Goal: Information Seeking & Learning: Learn about a topic

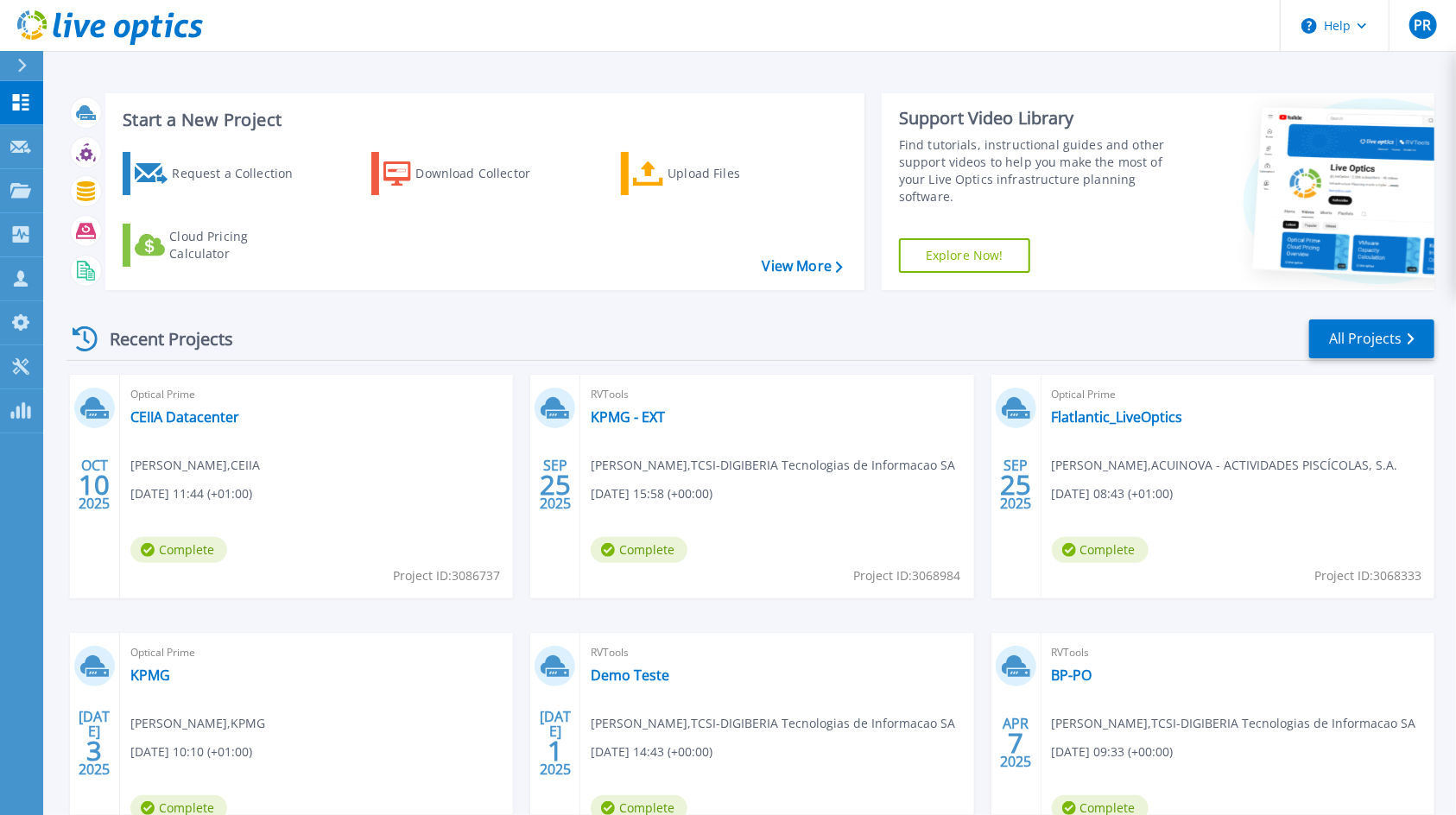
click at [198, 429] on div "Optical Prime CEIIA Datacenter Conceição Sousa , CEIIA 10/10/2025, 11:44 (+01:0…" at bounding box center [316, 486] width 393 height 223
click at [198, 417] on link "CEIIA Datacenter" at bounding box center [184, 416] width 109 height 17
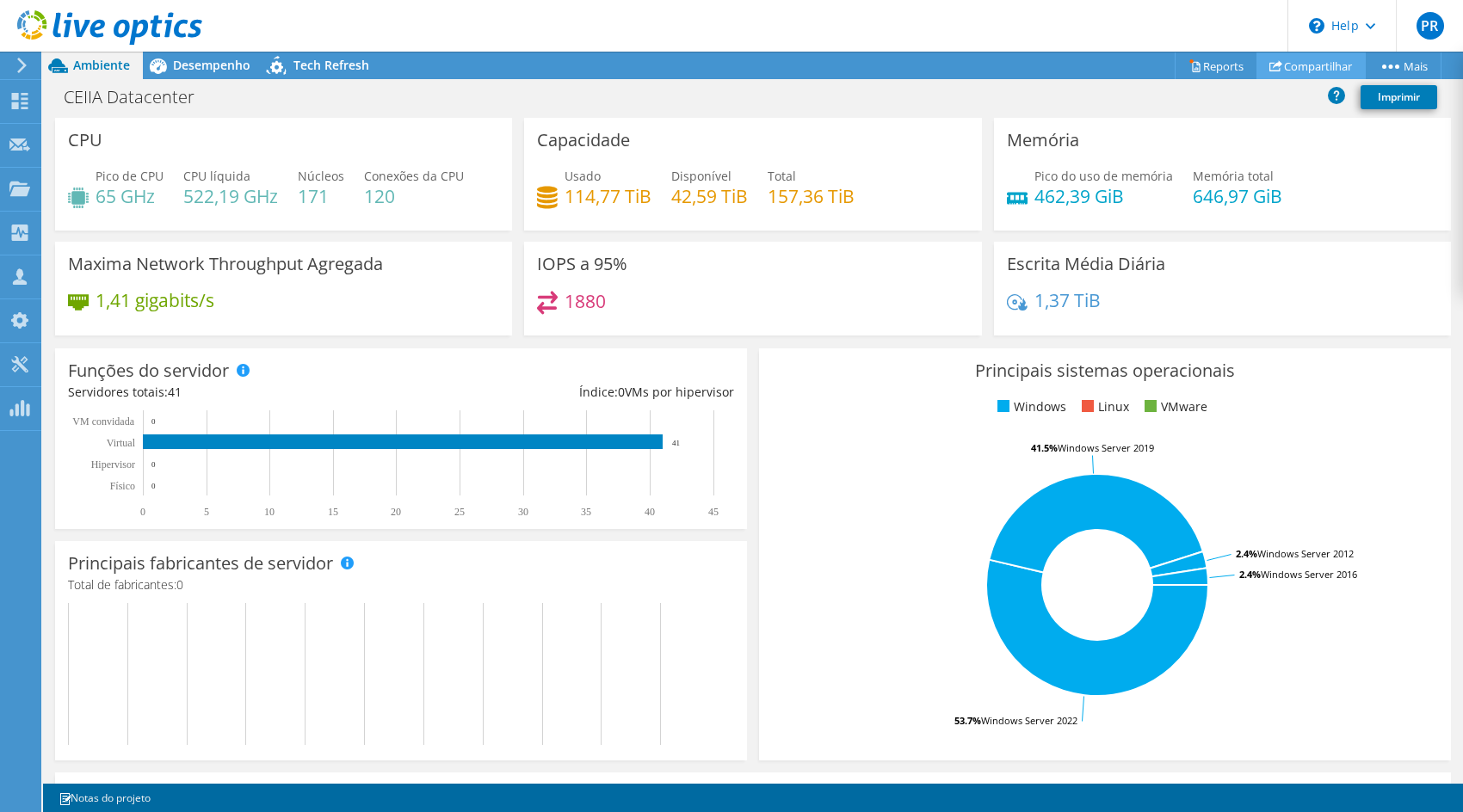
click at [1311, 62] on link "Compartilhar" at bounding box center [1311, 66] width 109 height 27
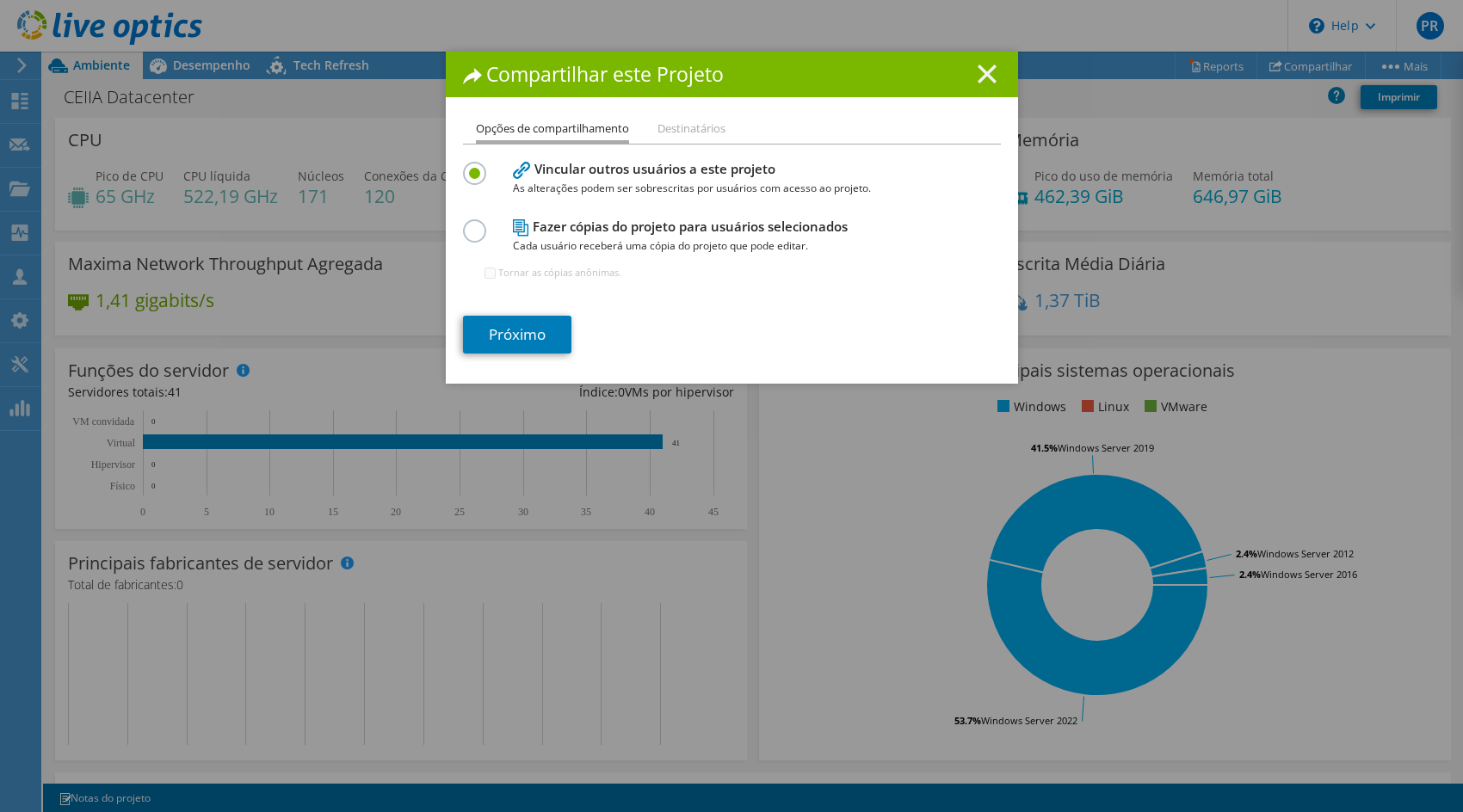
click at [978, 76] on icon at bounding box center [987, 73] width 19 height 19
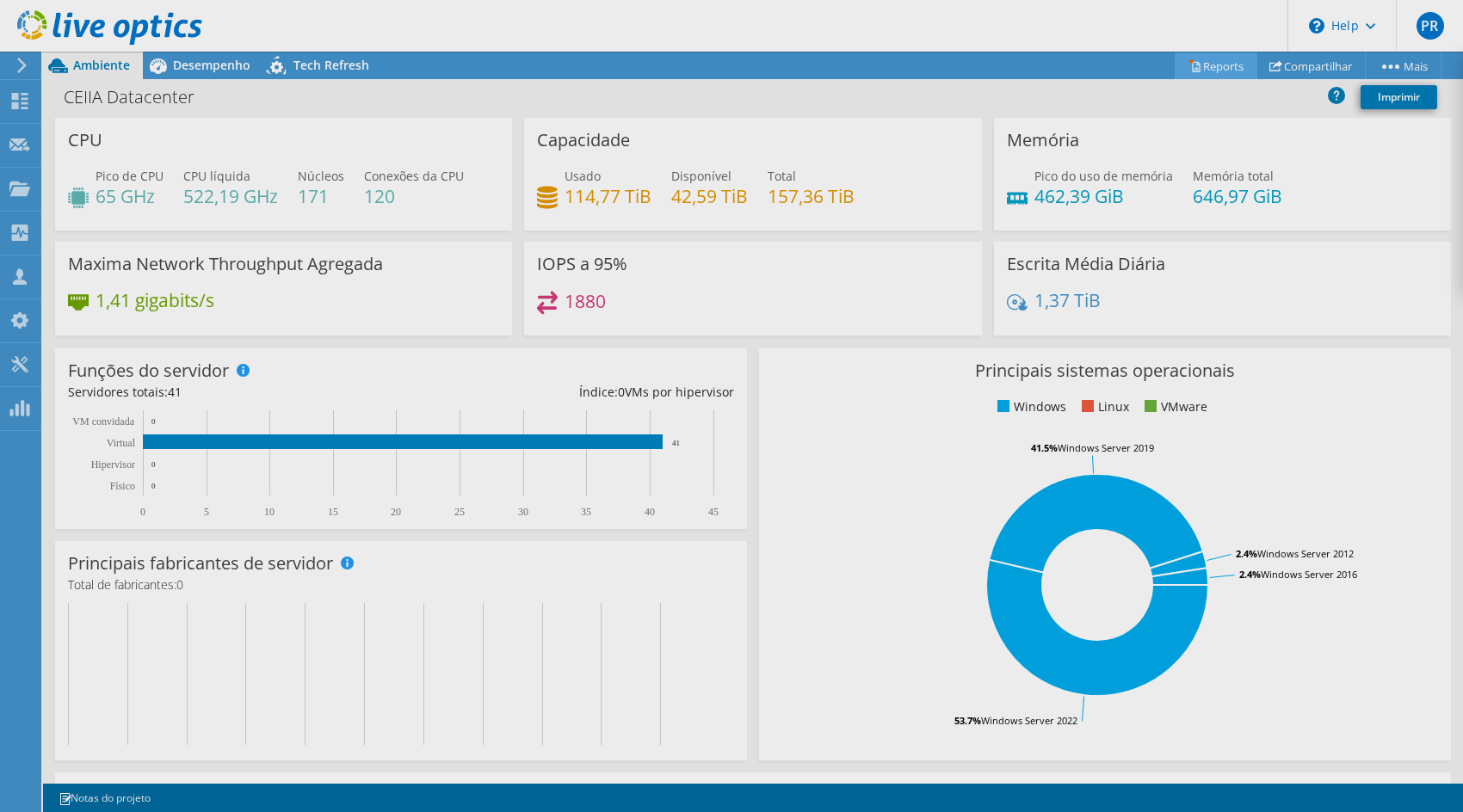
click at [1196, 68] on div "Este projeto foi arquivado. Nenhuma alteração pode ser feita, e os gráficos e a…" at bounding box center [753, 432] width 1420 height 760
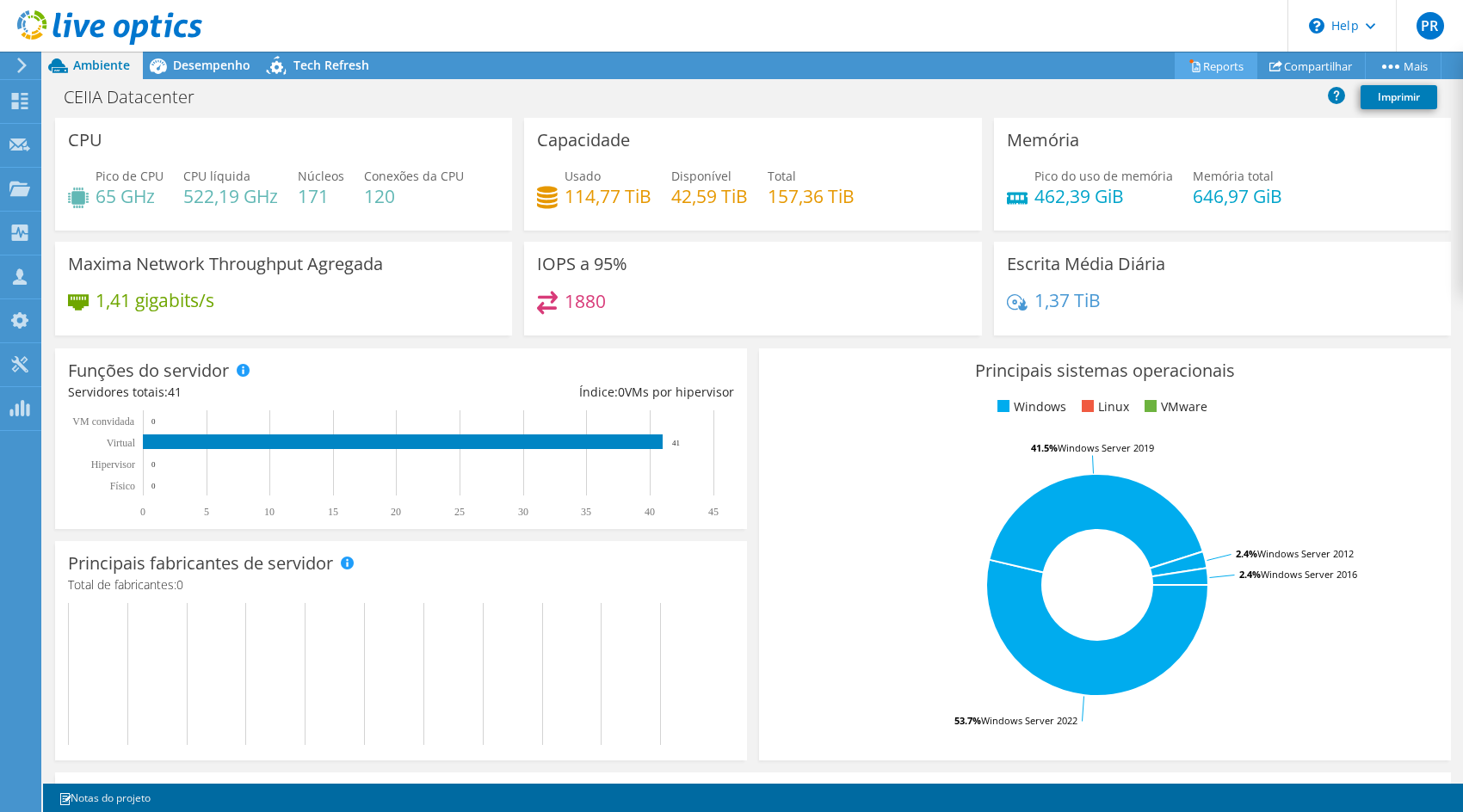
click at [1200, 65] on link "Reports" at bounding box center [1216, 66] width 82 height 27
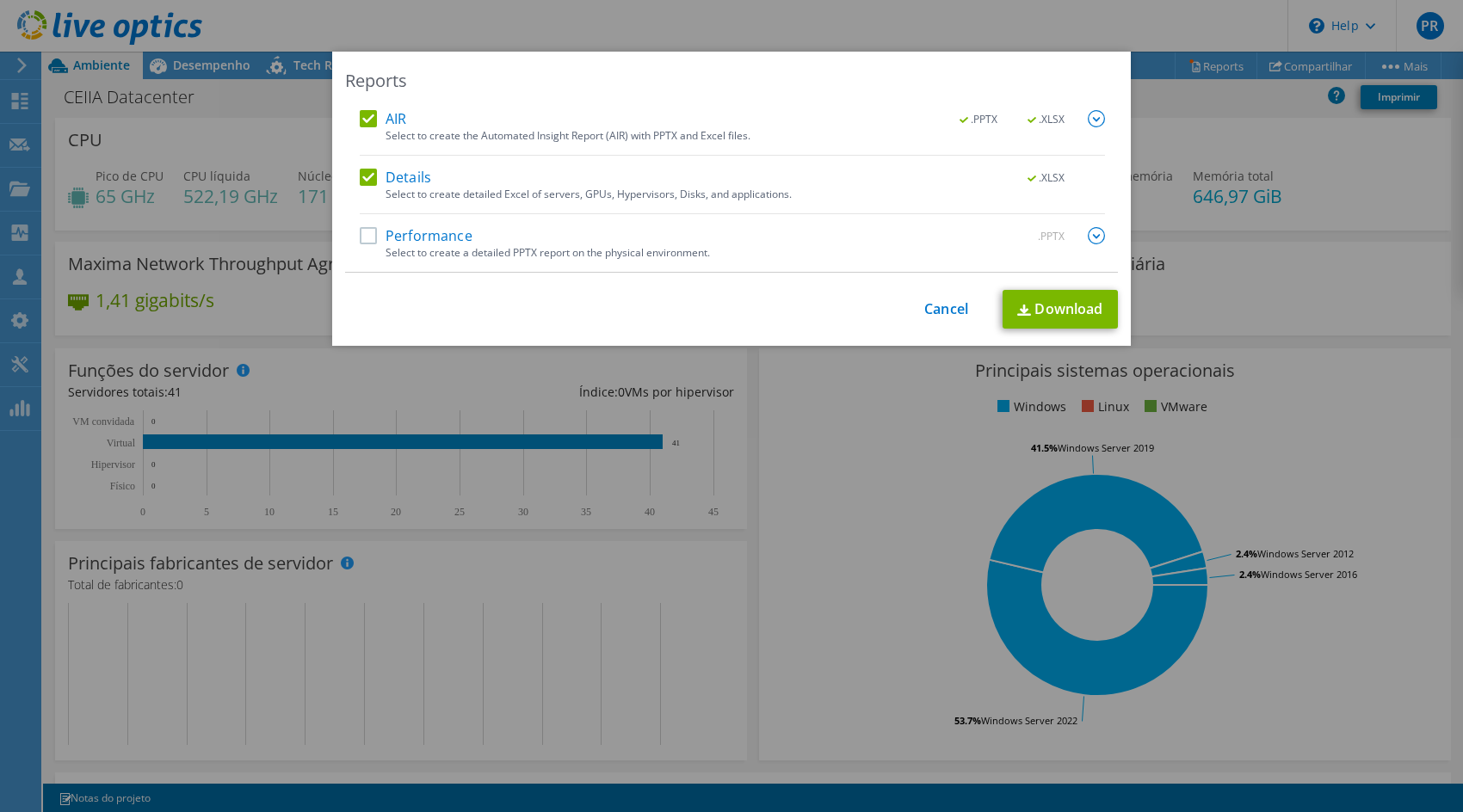
click at [372, 242] on label "Performance" at bounding box center [416, 235] width 113 height 17
click at [0, 0] on input "Performance" at bounding box center [0, 0] width 0 height 0
click at [1047, 306] on link "Download" at bounding box center [1061, 309] width 115 height 39
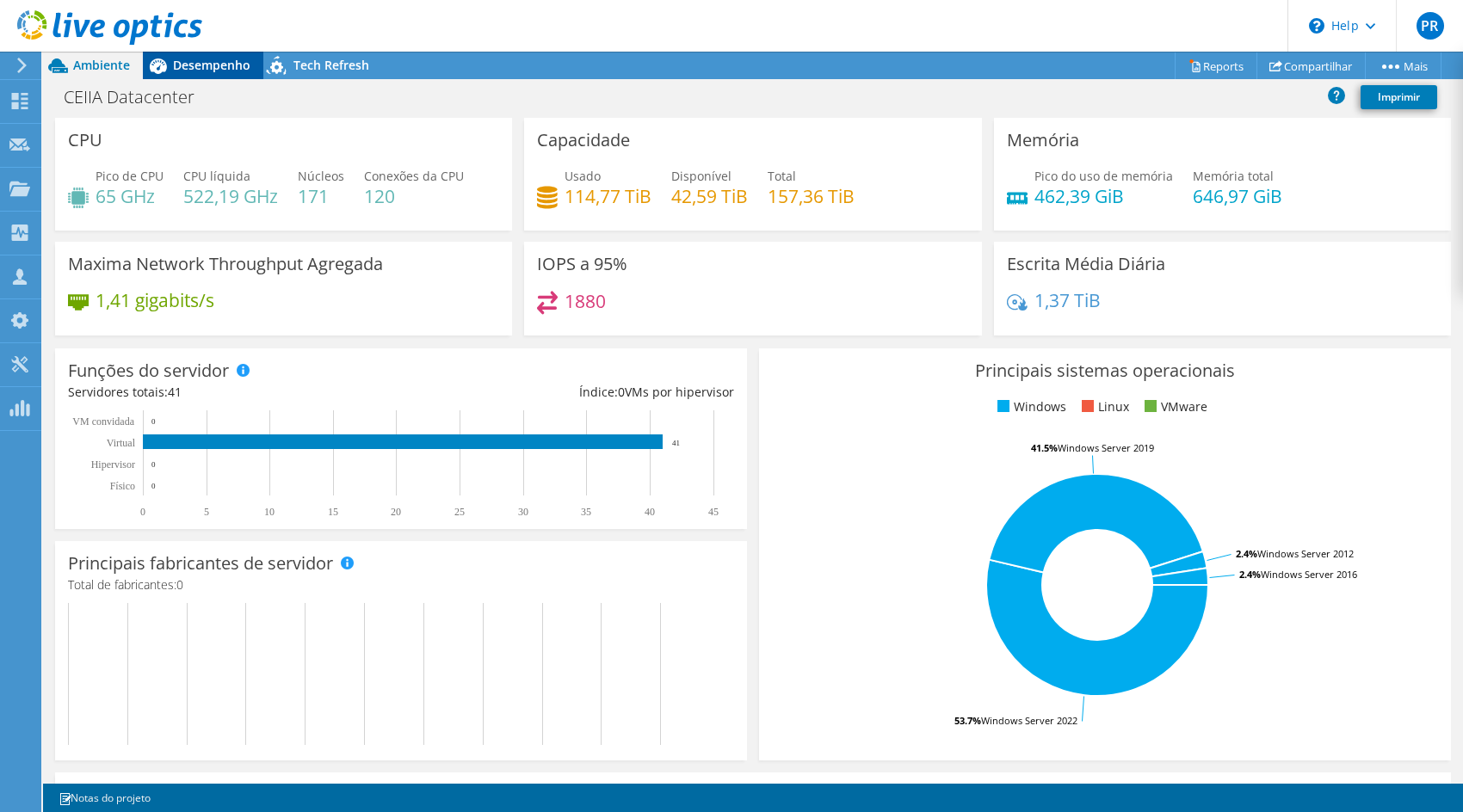
click at [203, 68] on span "Desempenho" at bounding box center [212, 65] width 77 height 16
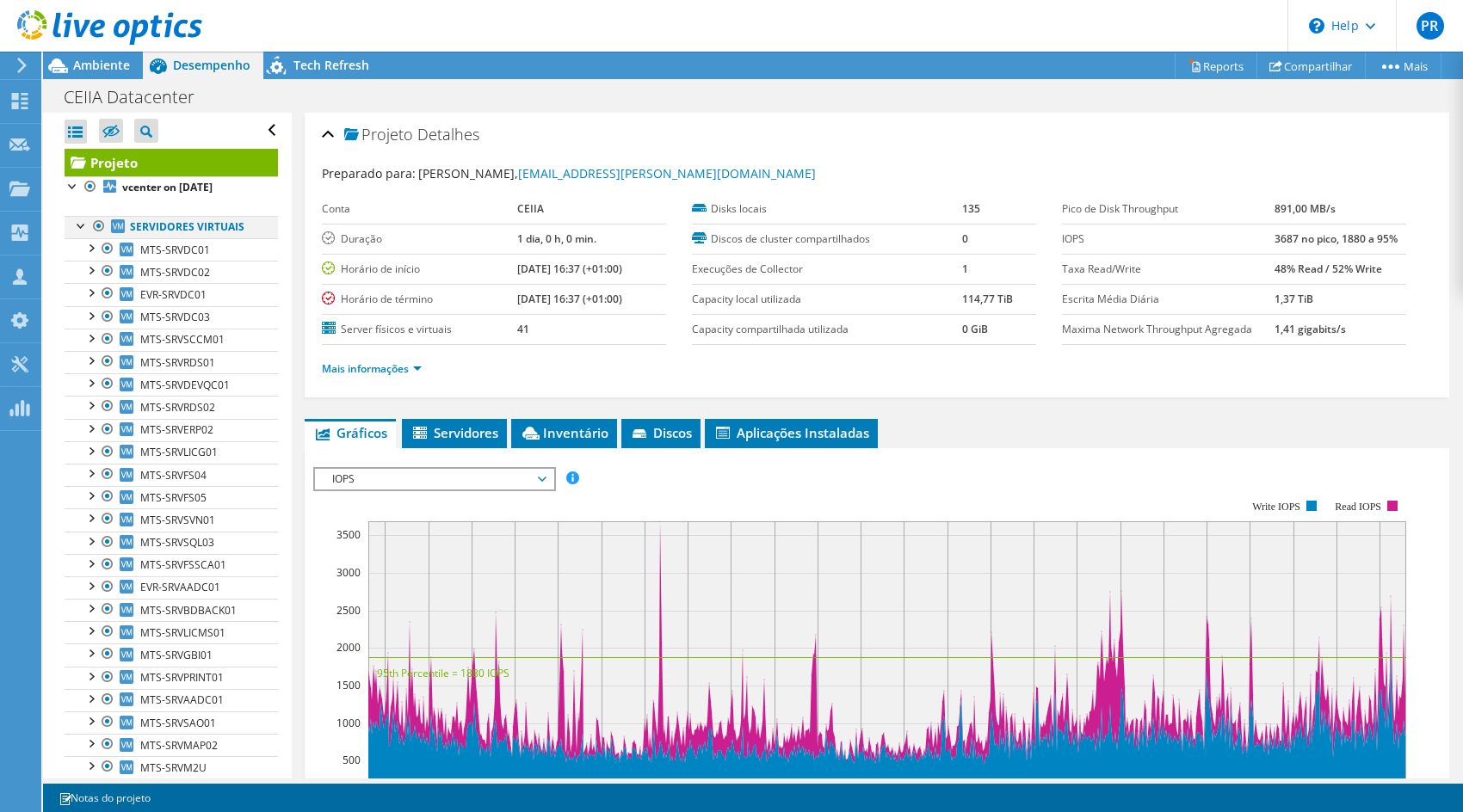
click at [83, 224] on div at bounding box center [81, 224] width 17 height 17
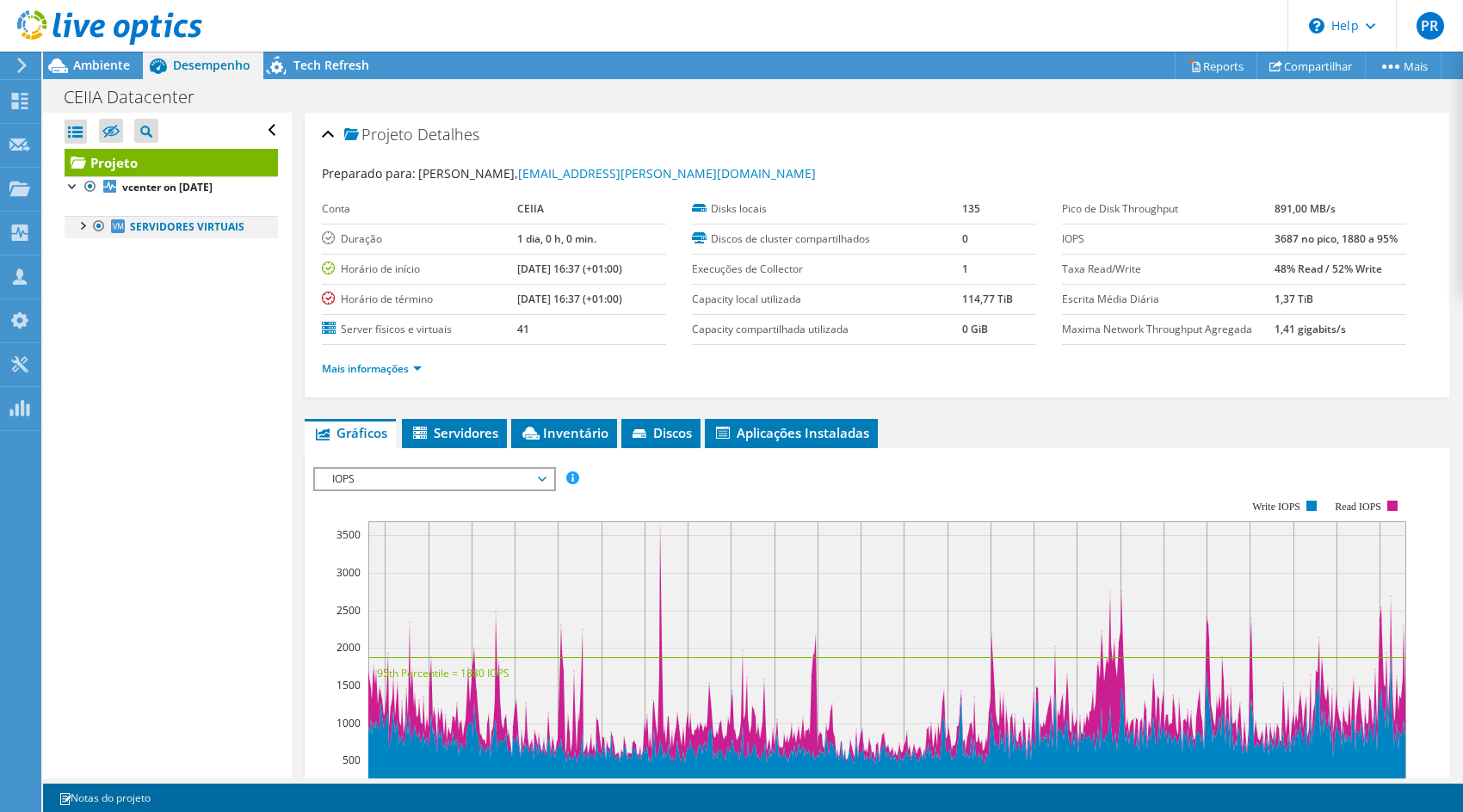
click at [83, 224] on div at bounding box center [81, 224] width 17 height 17
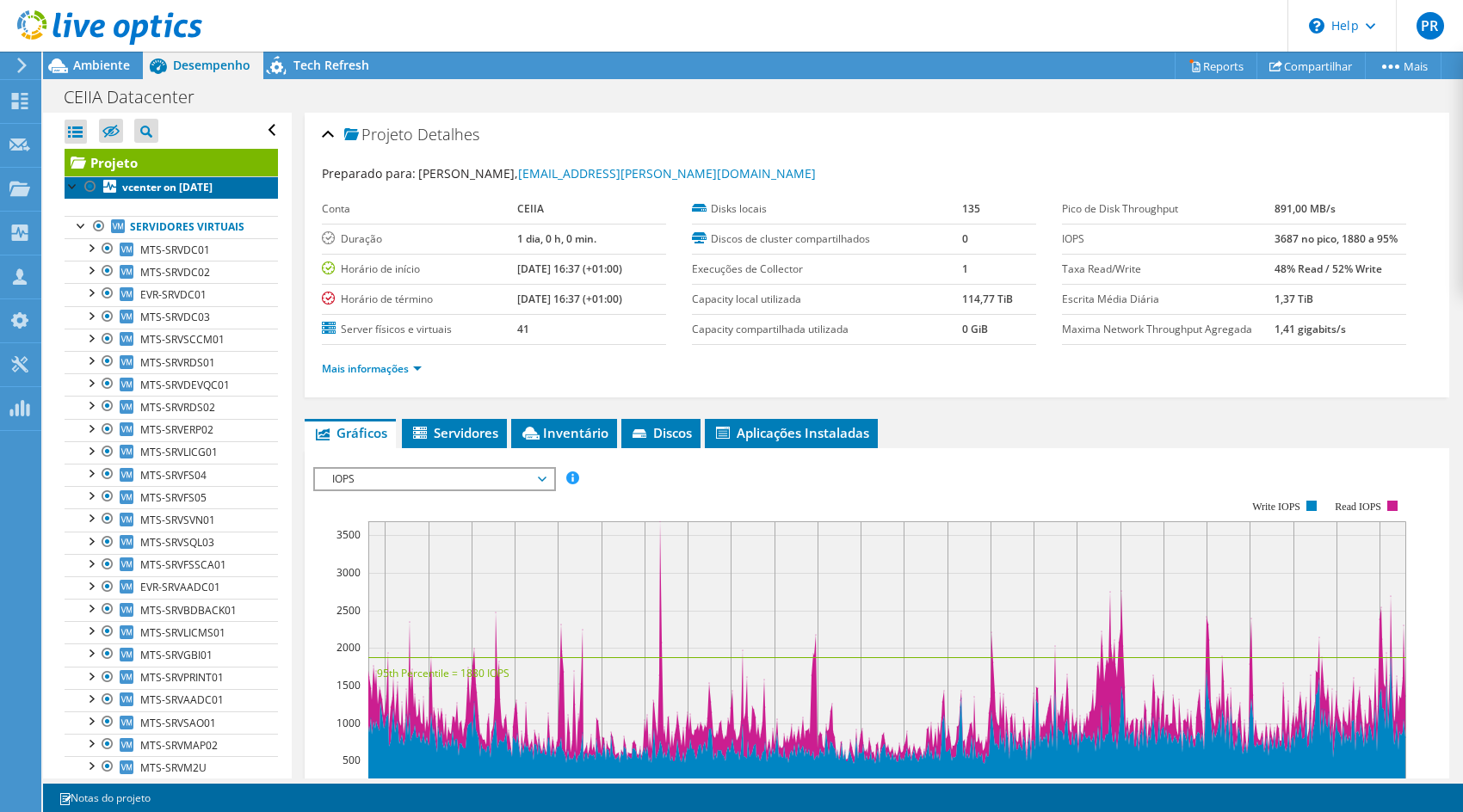
click at [158, 177] on link "vcenter on [DATE]" at bounding box center [171, 188] width 214 height 23
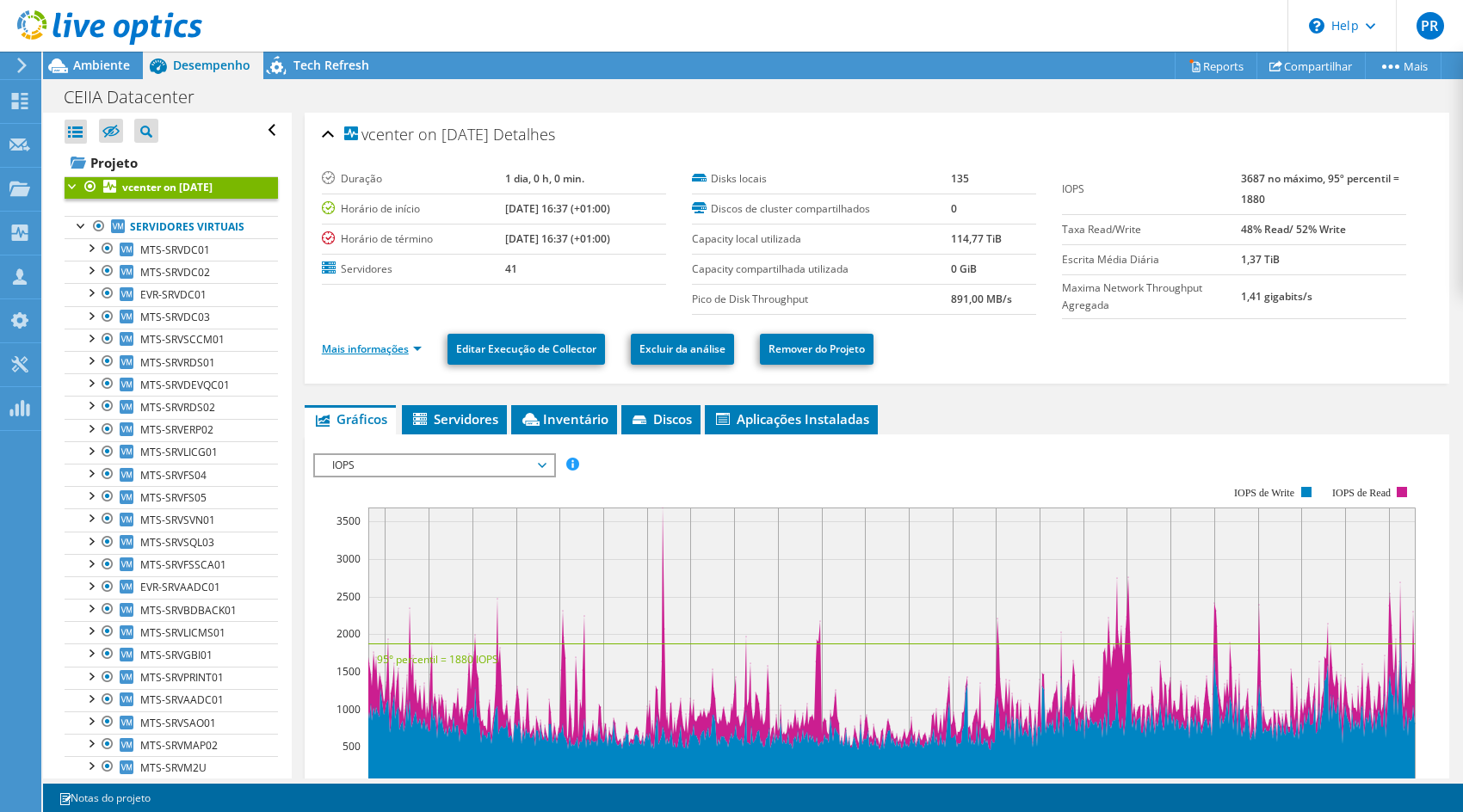
click at [411, 347] on link "Mais informações" at bounding box center [371, 348] width 100 height 15
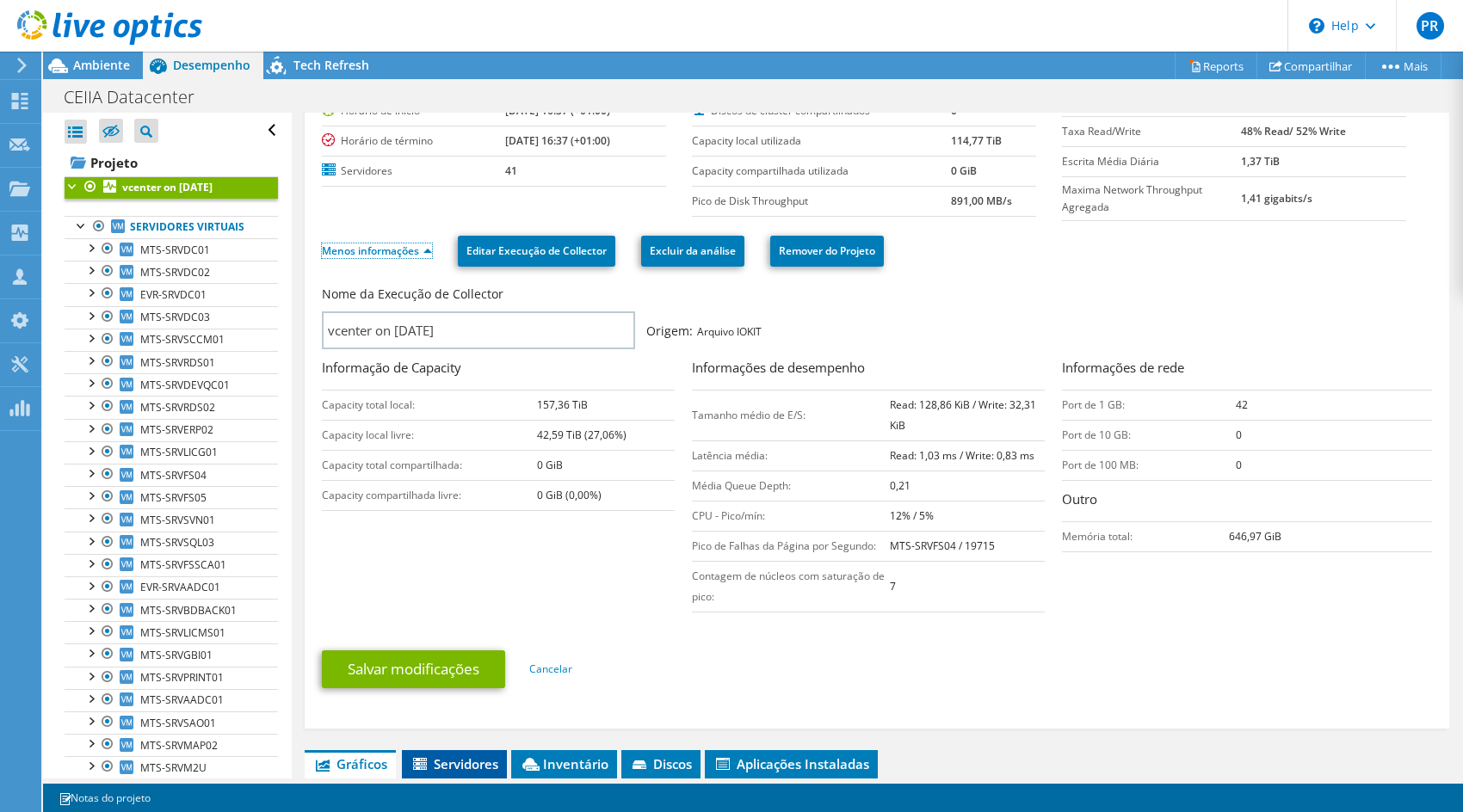
scroll to position [156, 0]
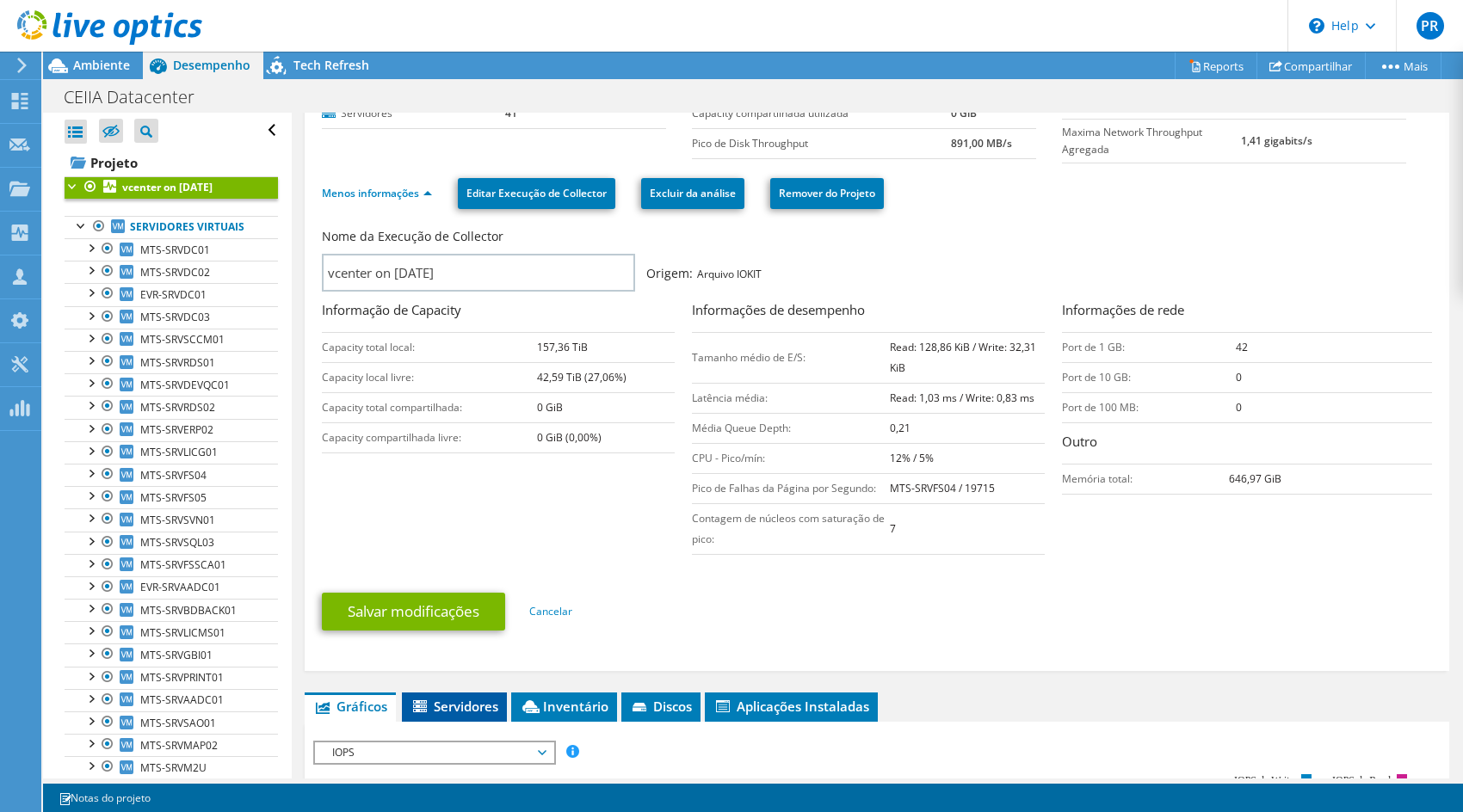
click at [478, 698] on span "Servidores" at bounding box center [454, 706] width 87 height 17
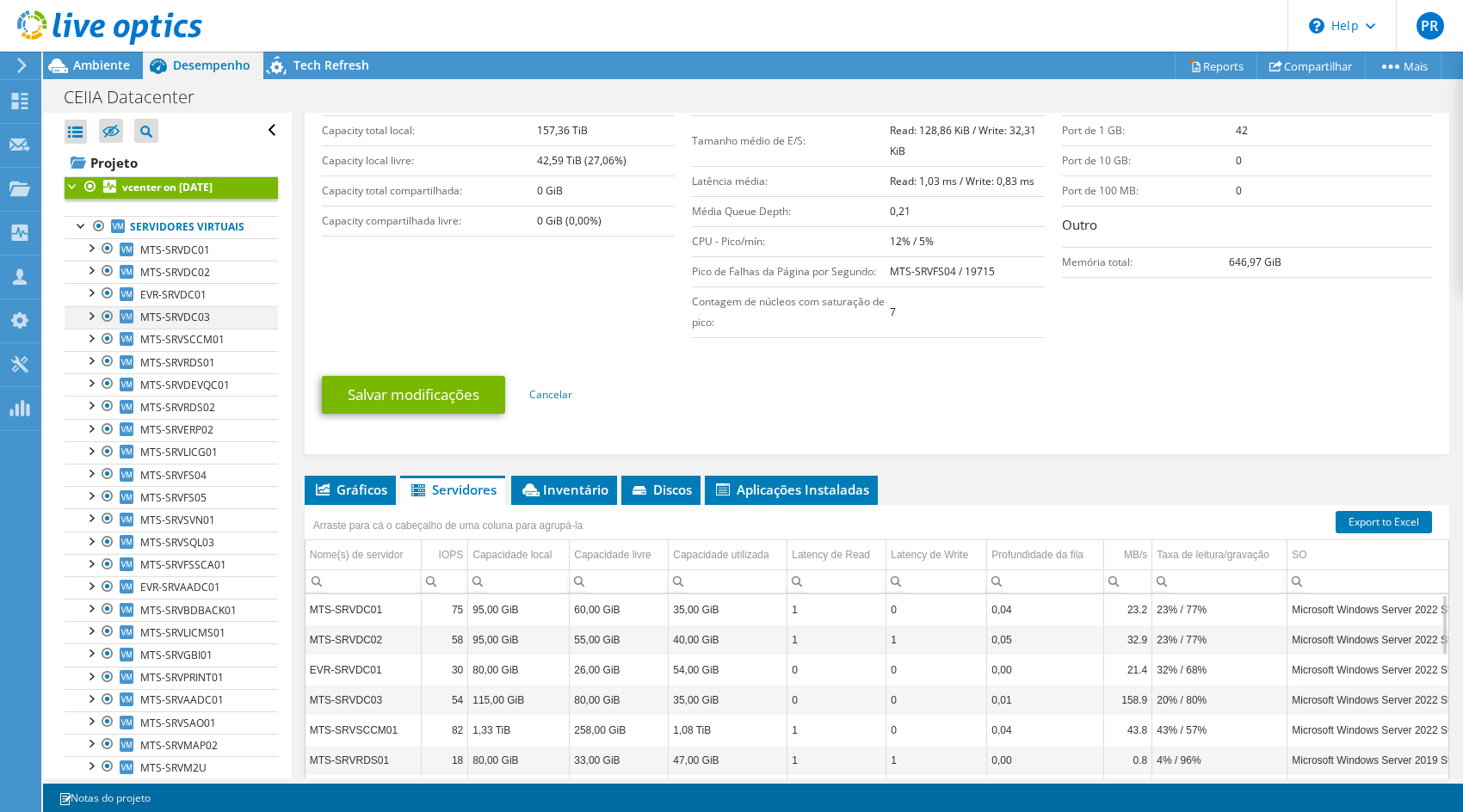
scroll to position [371, 0]
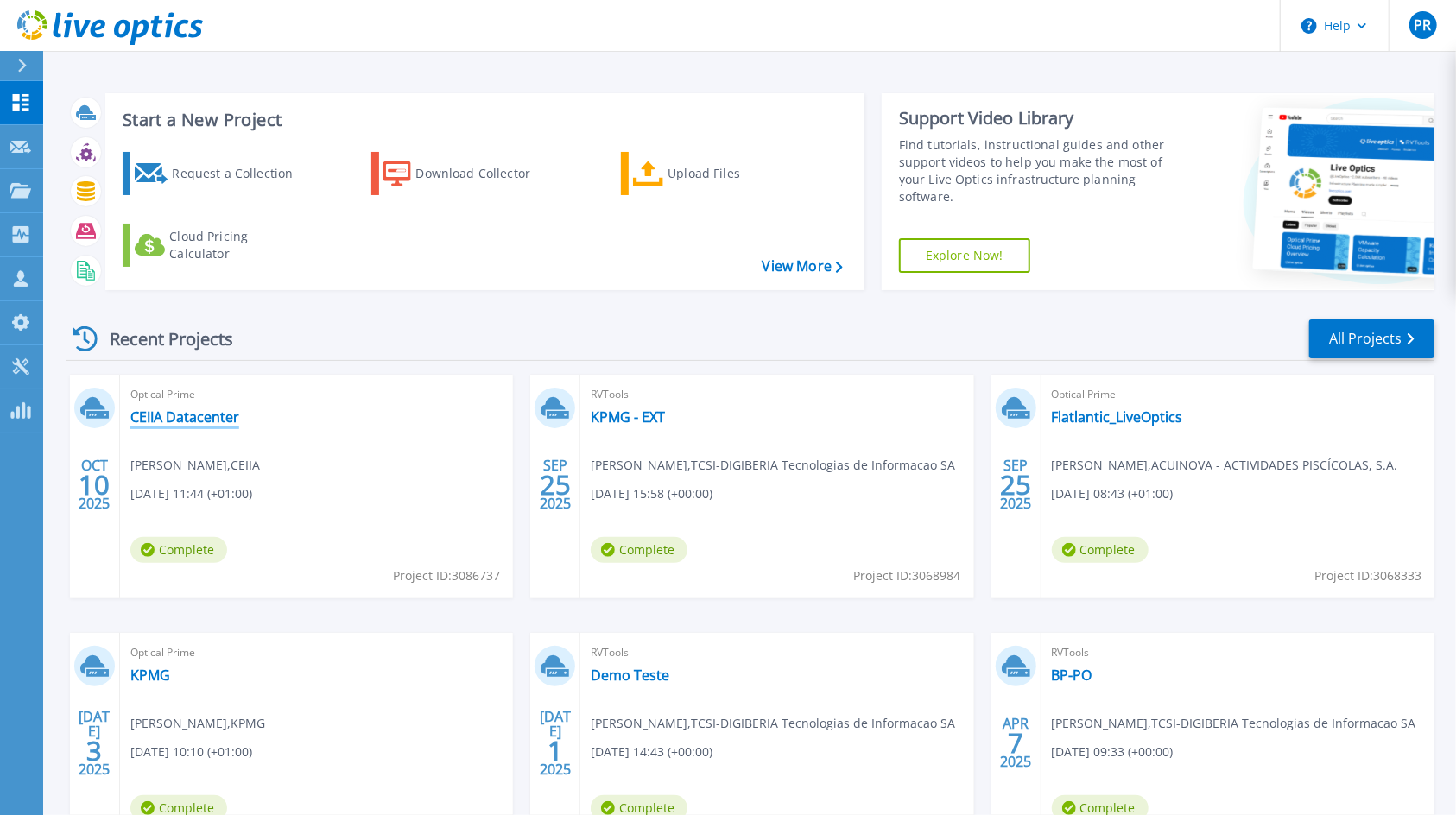
click at [137, 411] on link "CEIIA Datacenter" at bounding box center [184, 416] width 109 height 17
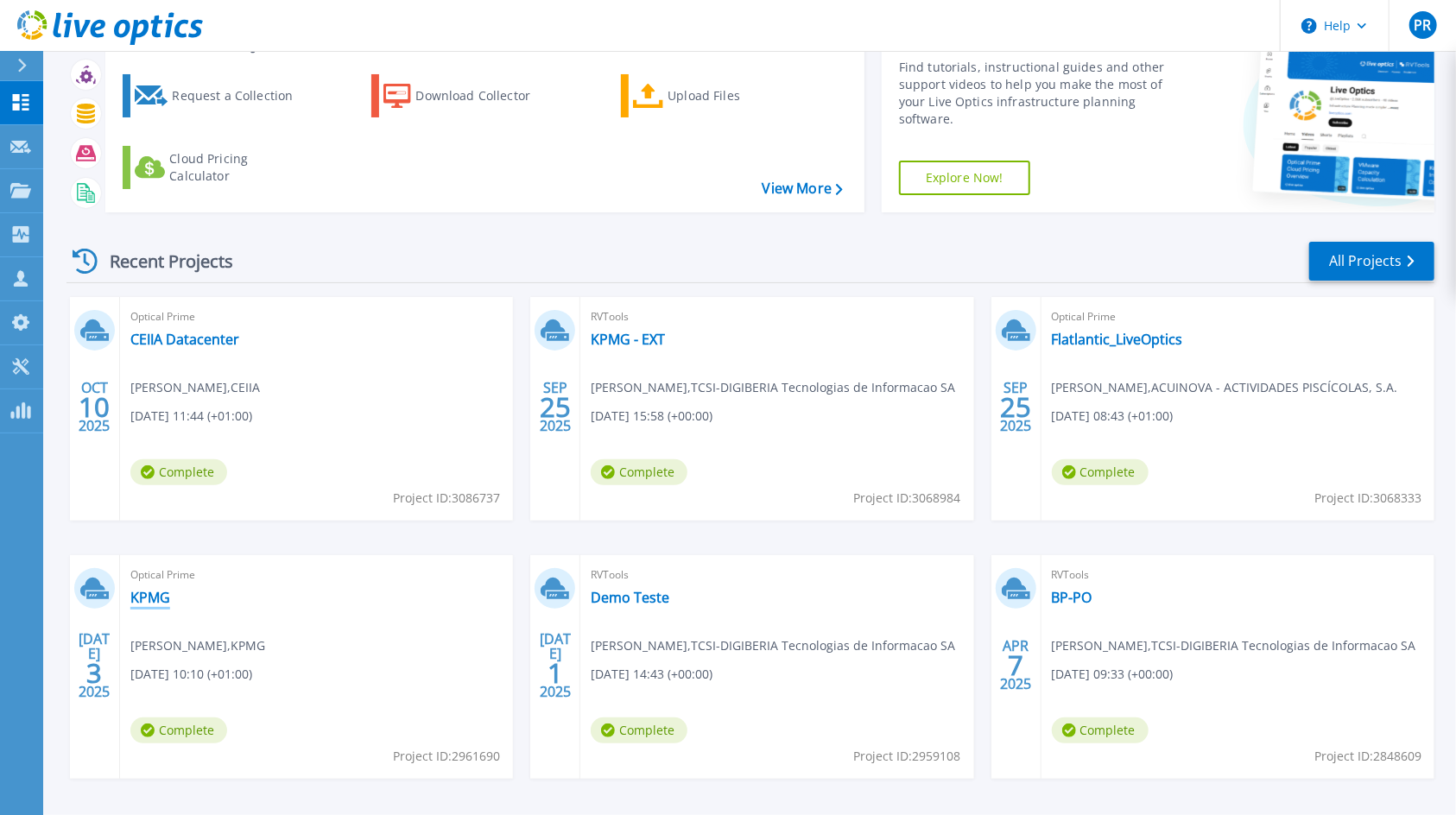
click at [140, 593] on link "KPMG" at bounding box center [150, 597] width 40 height 17
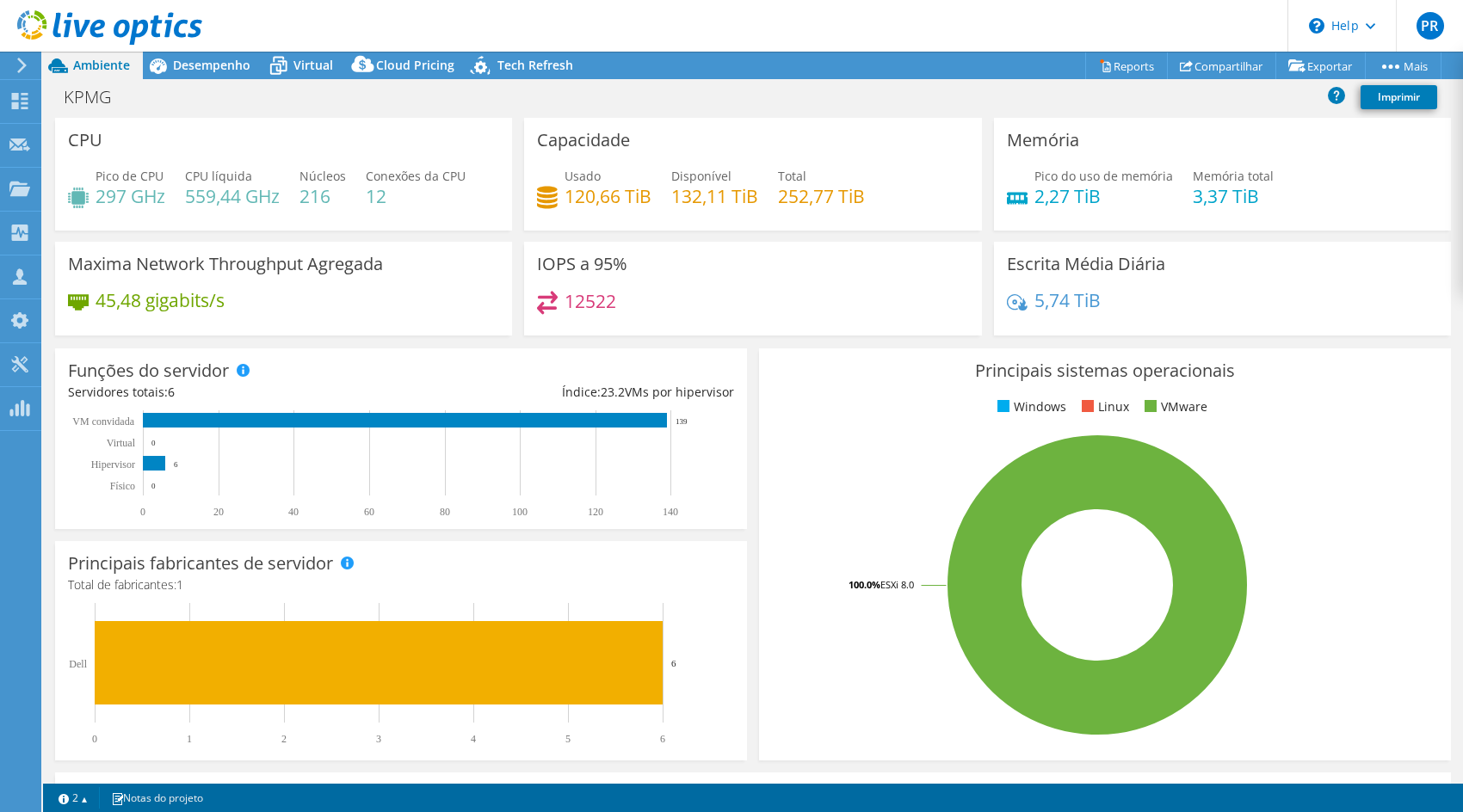
select select "USD"
select select "EUFrankfurt"
click at [196, 64] on span "Desempenho" at bounding box center [212, 65] width 77 height 16
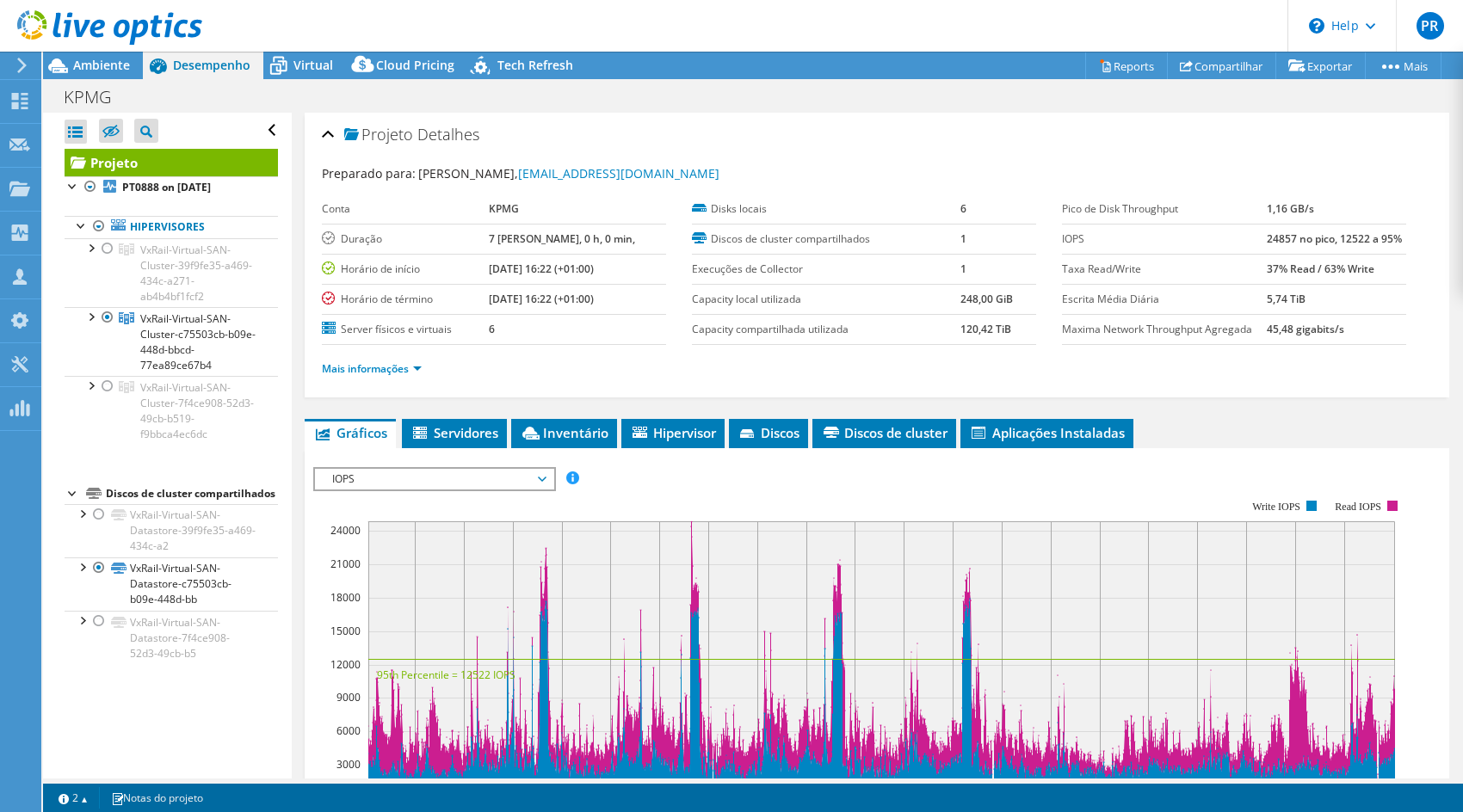
click at [97, 31] on icon at bounding box center [109, 28] width 185 height 36
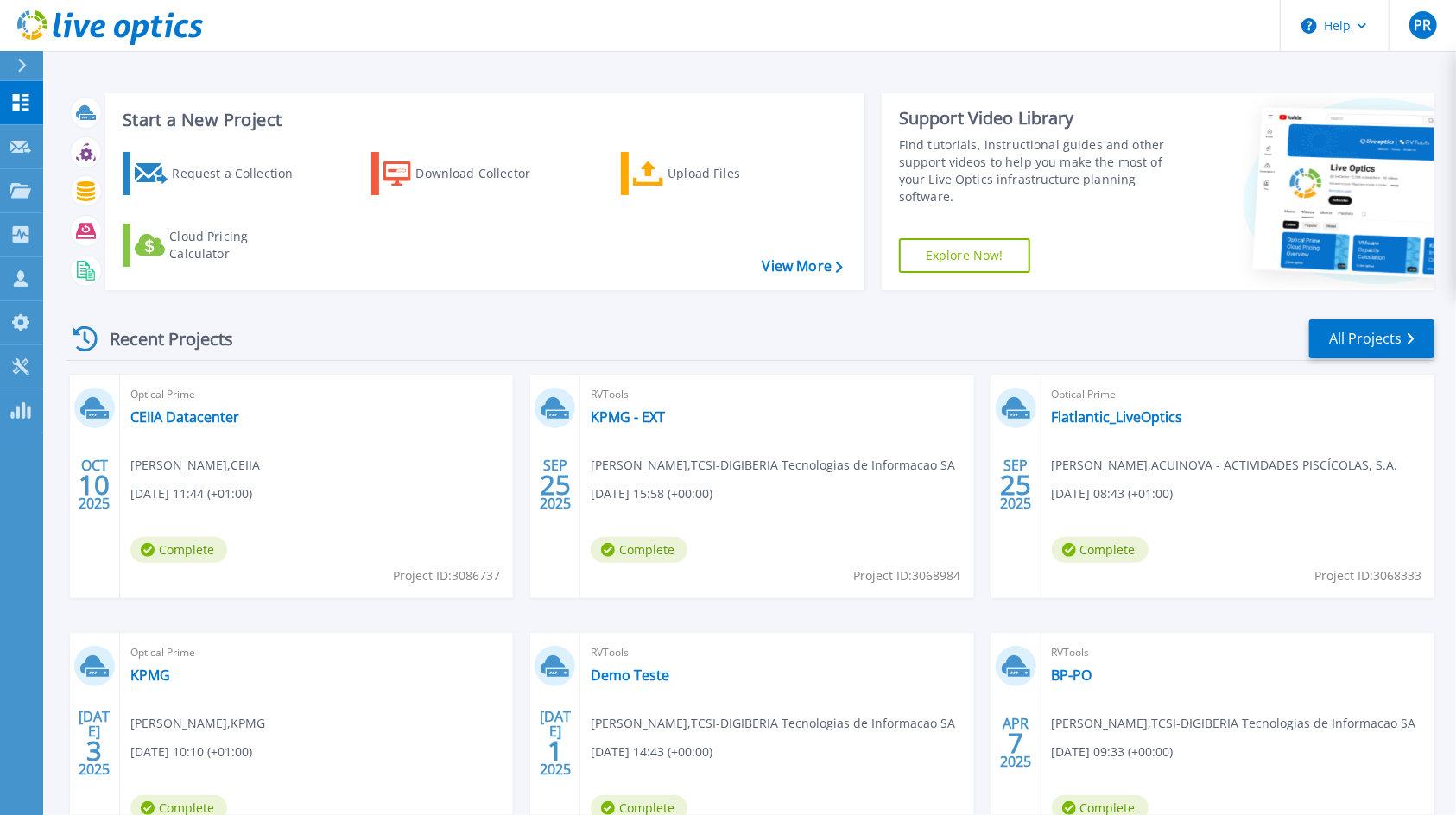
click at [169, 404] on span "Optical Prime" at bounding box center [317, 395] width 373 height 19
click at [172, 423] on link "CEIIA Datacenter" at bounding box center [184, 416] width 109 height 17
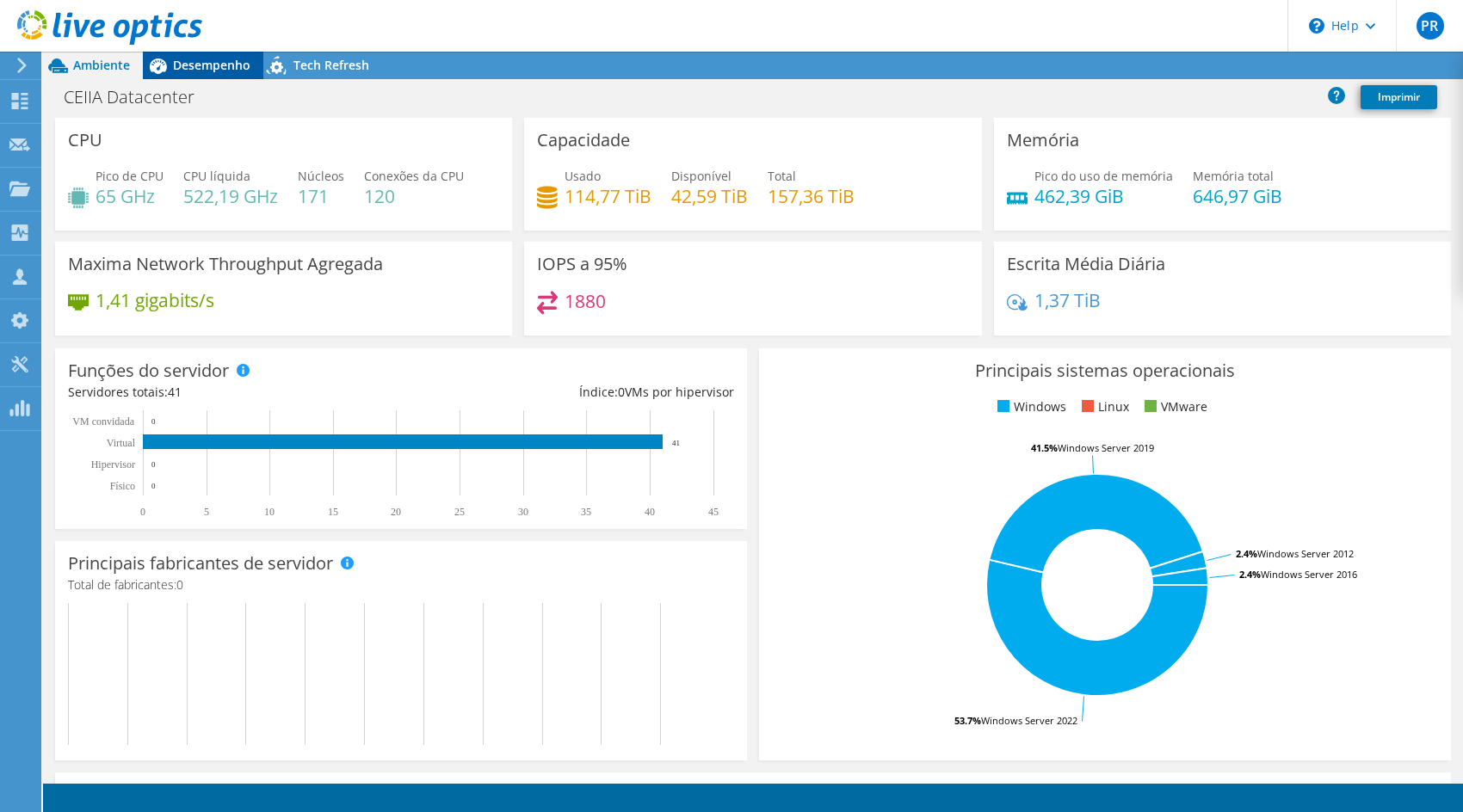
click at [197, 70] on span "Desempenho" at bounding box center [212, 65] width 77 height 16
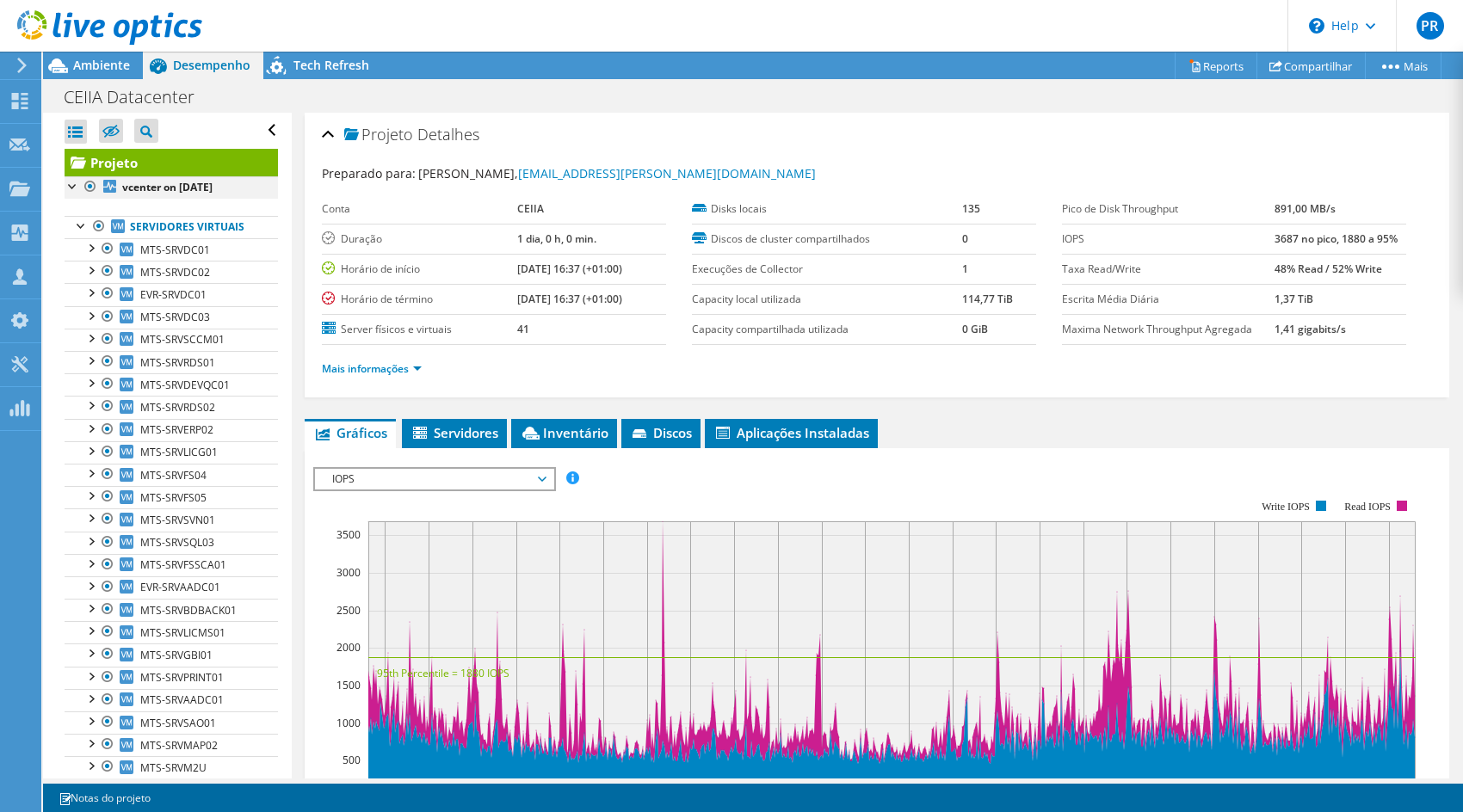
click at [76, 181] on div at bounding box center [73, 185] width 17 height 17
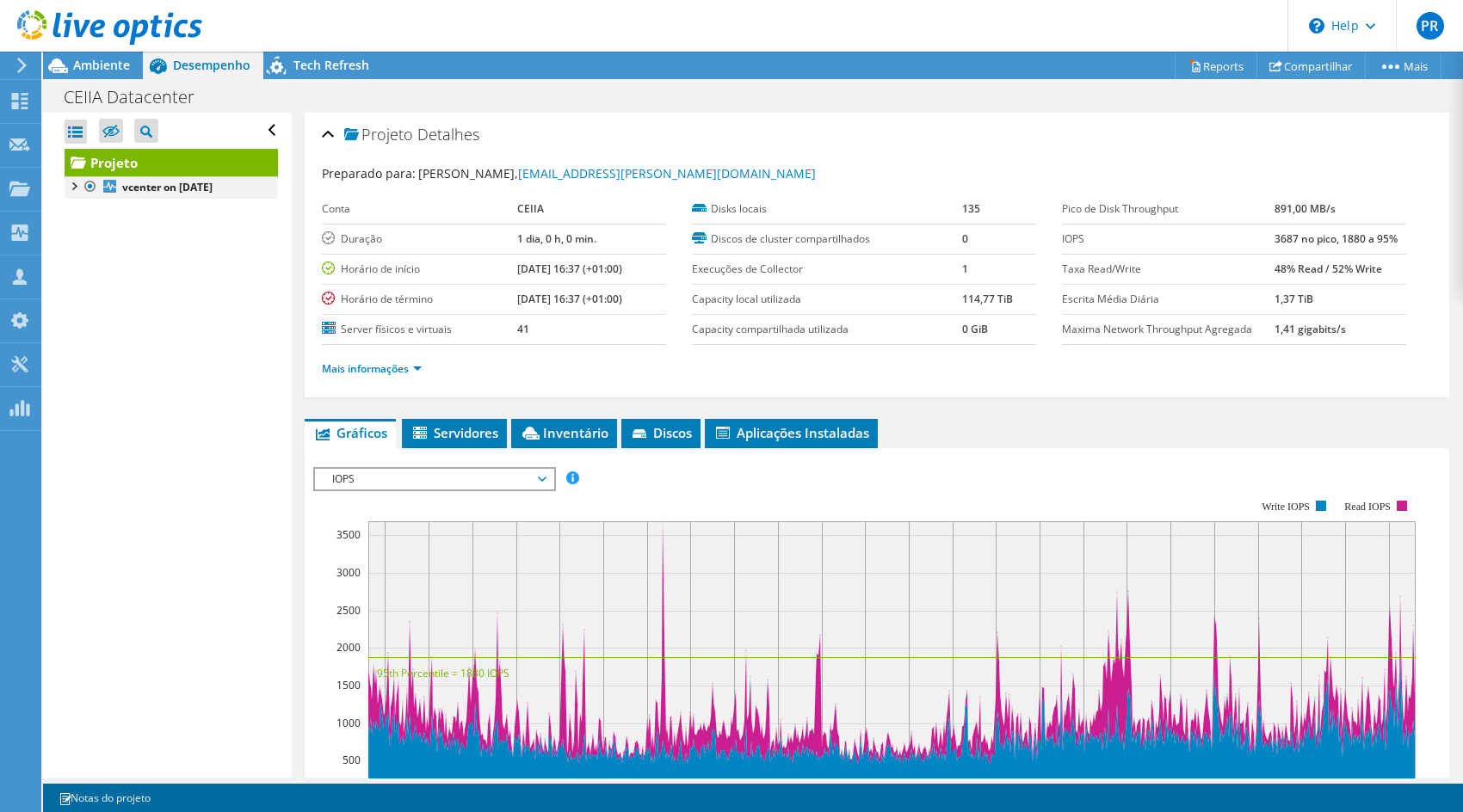
click at [76, 181] on div at bounding box center [73, 185] width 17 height 17
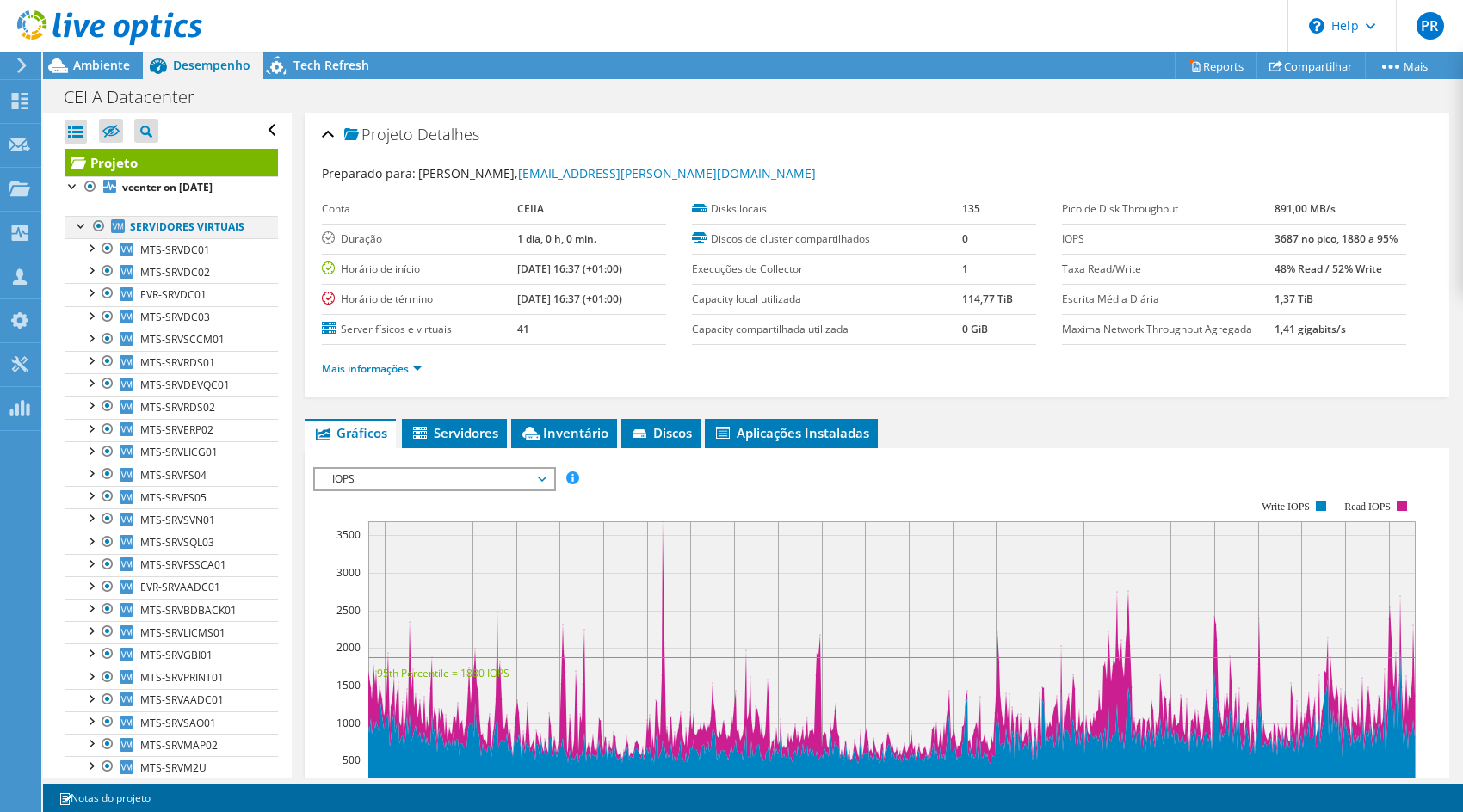
click at [74, 228] on div at bounding box center [81, 224] width 17 height 17
